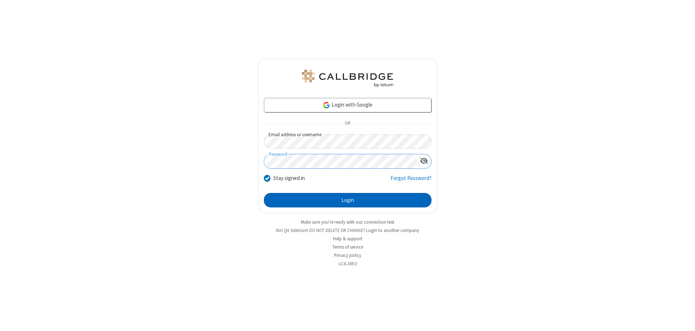
click at [347, 200] on button "Login" at bounding box center [348, 200] width 168 height 14
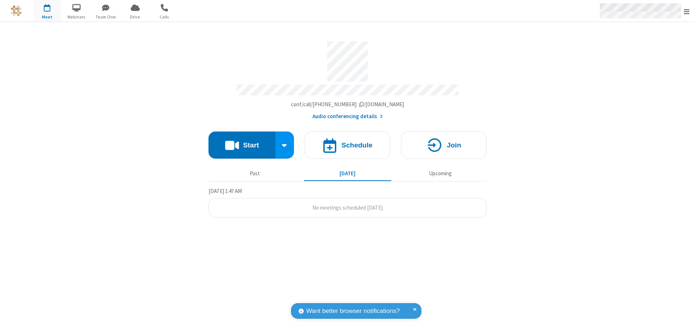
click at [686, 11] on span "Open menu" at bounding box center [686, 11] width 6 height 7
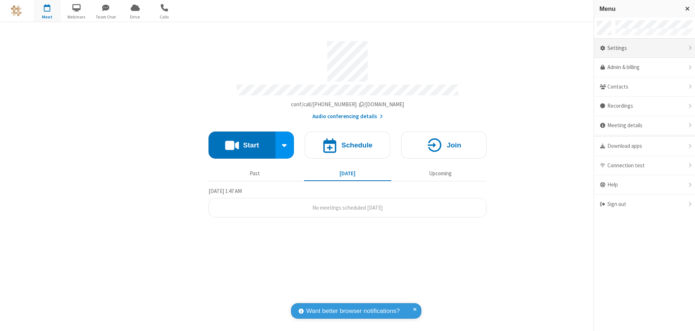
click at [644, 48] on div "Settings" at bounding box center [644, 49] width 101 height 20
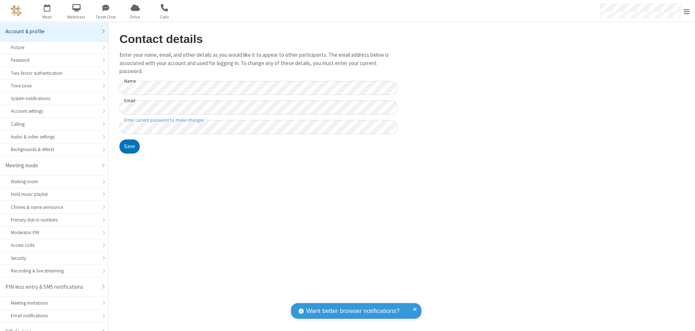
scroll to position [10, 0]
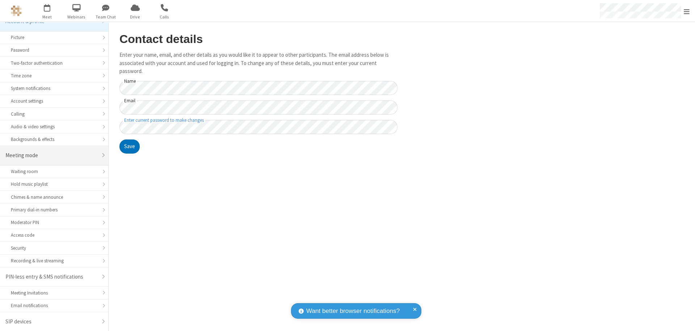
click at [51, 156] on div "Meeting mode" at bounding box center [51, 156] width 92 height 8
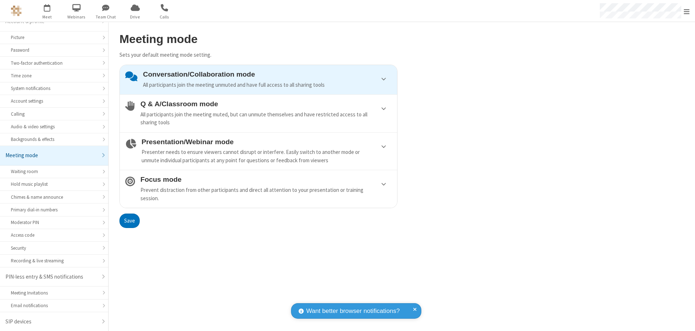
click at [258, 113] on div "All participants join the meeting muted, but can unmute themselves and have res…" at bounding box center [265, 119] width 251 height 16
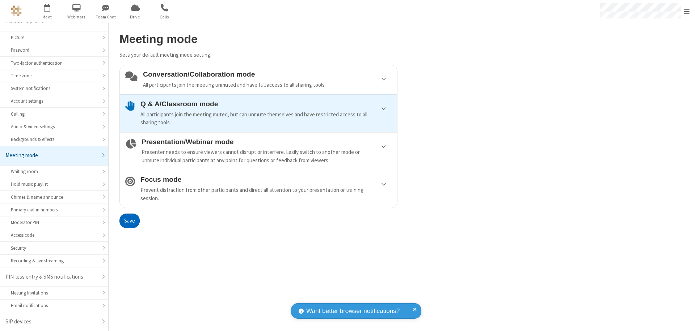
click at [129, 221] on button "Save" at bounding box center [129, 221] width 20 height 14
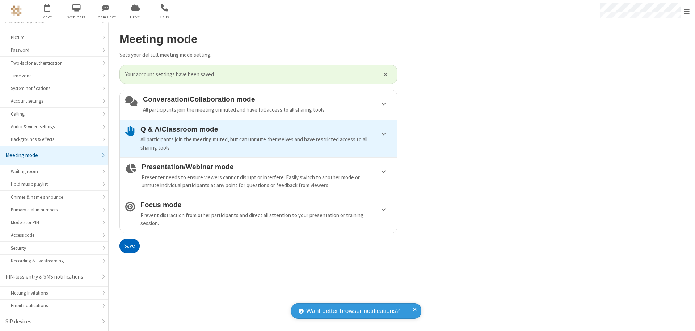
click at [686, 11] on span "Open menu" at bounding box center [686, 11] width 6 height 7
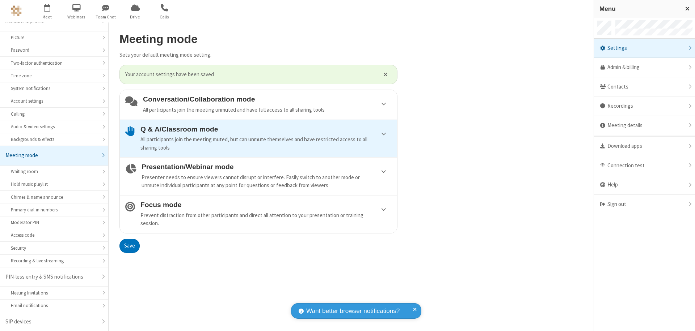
click at [644, 204] on div "Sign out" at bounding box center [644, 204] width 101 height 19
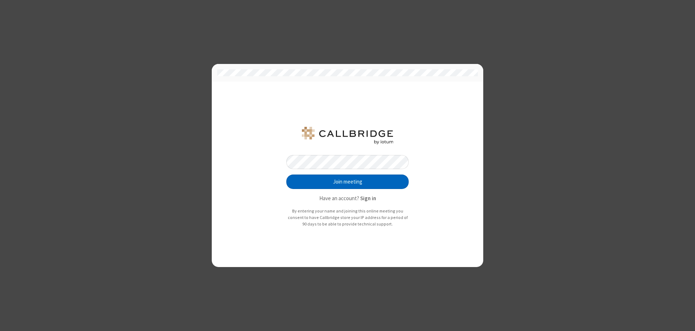
click at [347, 182] on button "Join meeting" at bounding box center [347, 182] width 122 height 14
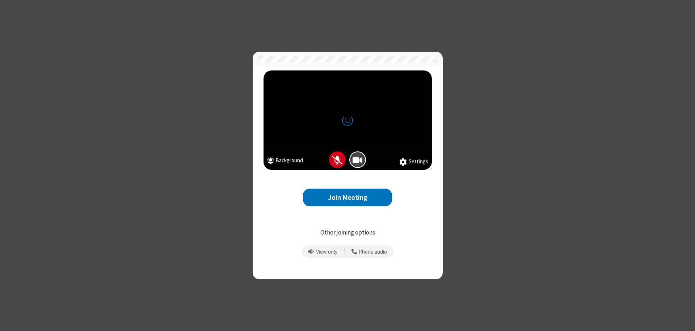
click at [347, 198] on button "Join Meeting" at bounding box center [347, 198] width 89 height 18
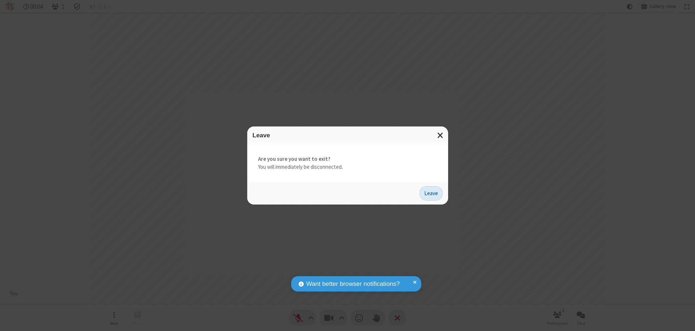
click at [431, 193] on button "Leave" at bounding box center [430, 193] width 23 height 14
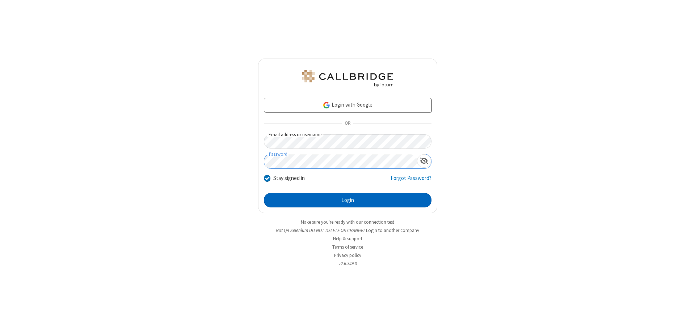
click at [347, 200] on button "Login" at bounding box center [348, 200] width 168 height 14
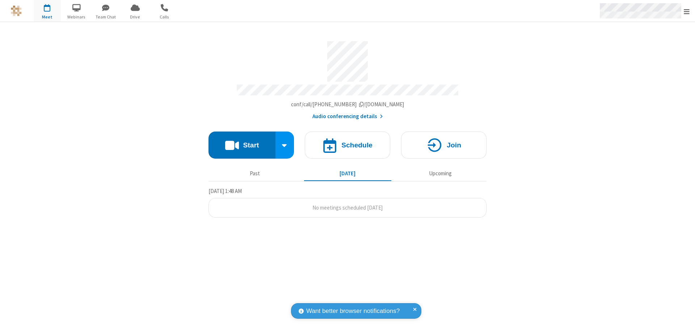
click at [686, 11] on span "Open menu" at bounding box center [686, 11] width 6 height 7
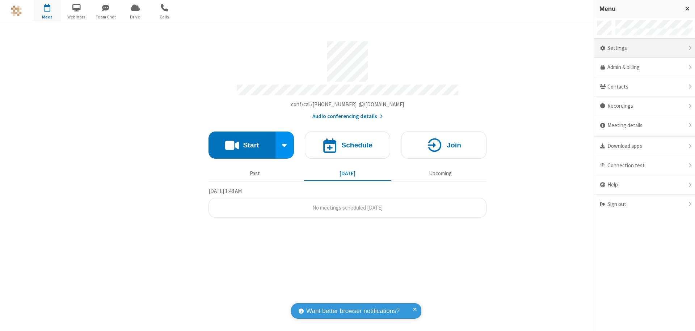
click at [644, 48] on div "Settings" at bounding box center [644, 49] width 101 height 20
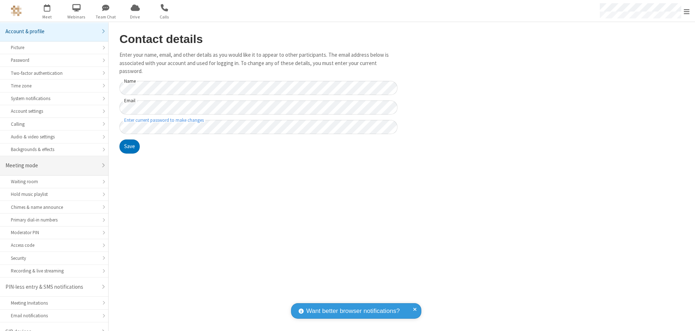
click at [51, 162] on div "Meeting mode" at bounding box center [51, 166] width 92 height 8
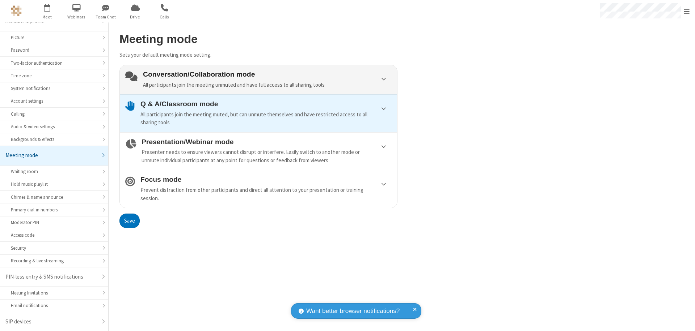
click at [258, 80] on div "Conversation/Collaboration mode All participants join the meeting unmuted and h…" at bounding box center [267, 80] width 249 height 18
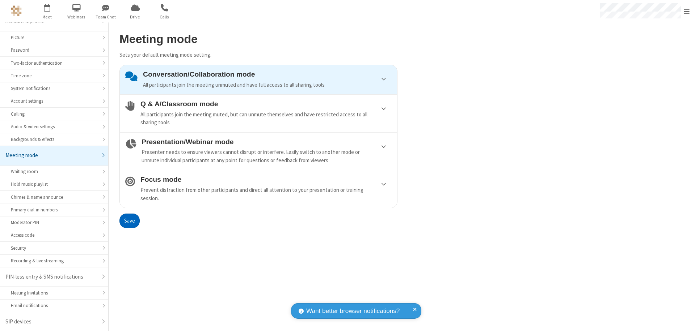
click at [129, 221] on button "Save" at bounding box center [129, 221] width 20 height 14
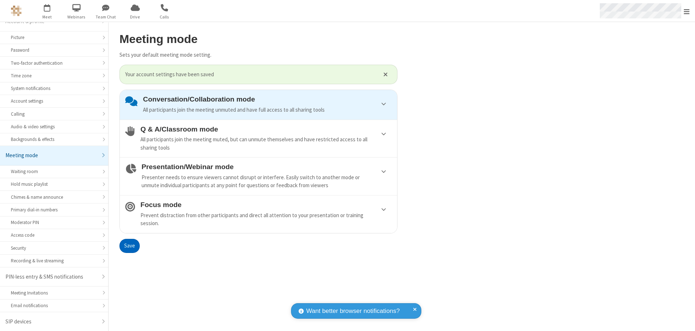
click at [686, 11] on span "Open menu" at bounding box center [686, 11] width 6 height 7
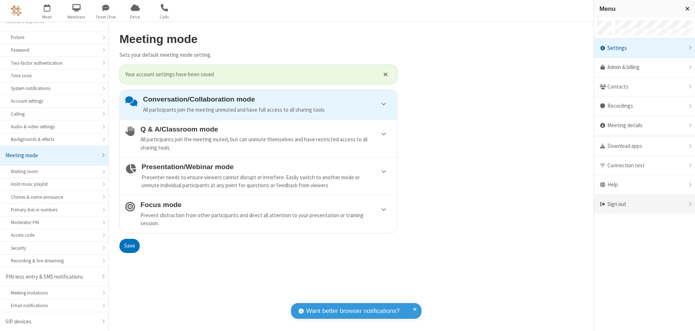
click at [644, 204] on div "Sign out" at bounding box center [644, 204] width 101 height 19
